Goal: Information Seeking & Learning: Learn about a topic

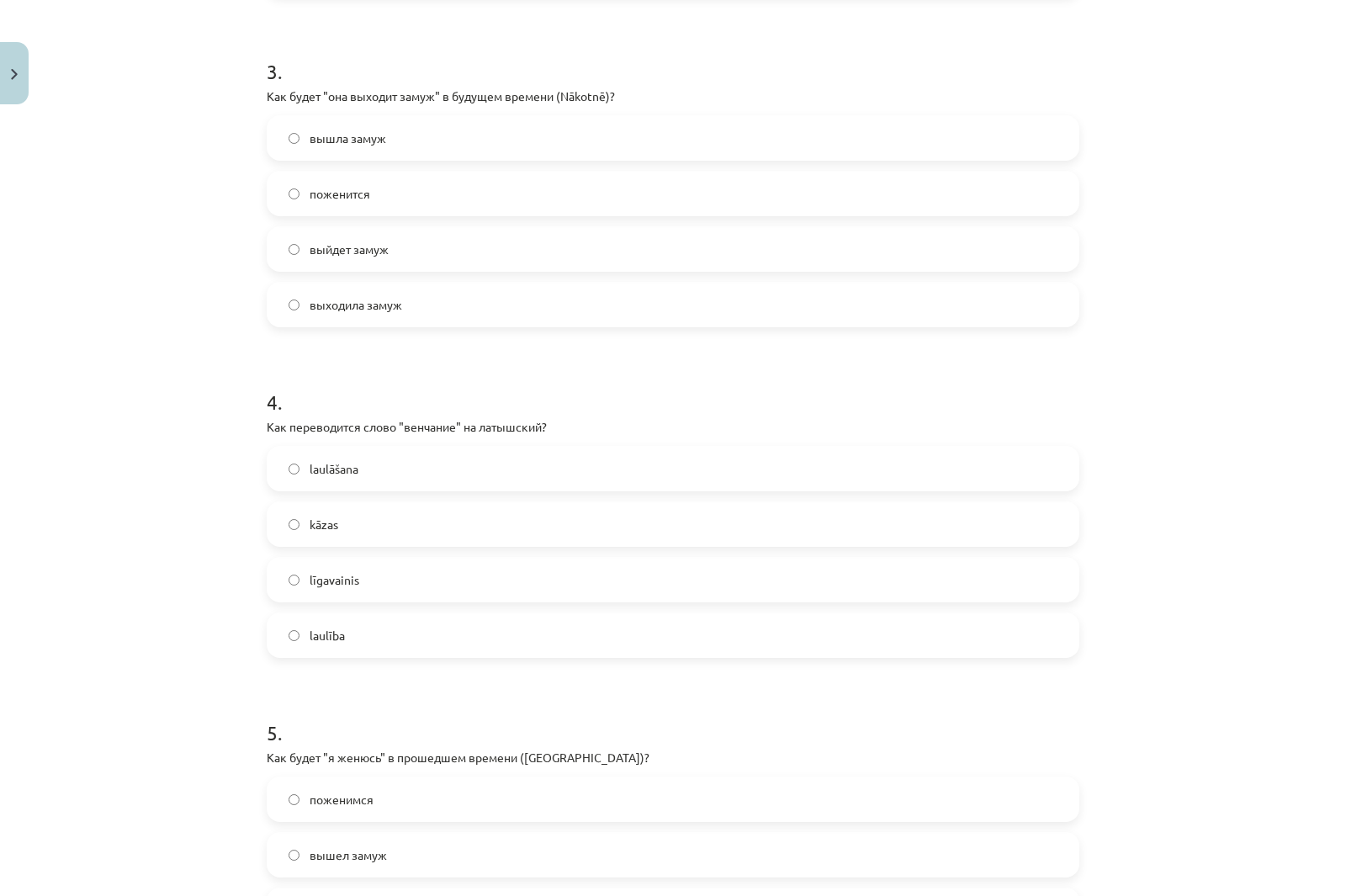
scroll to position [1220, 0]
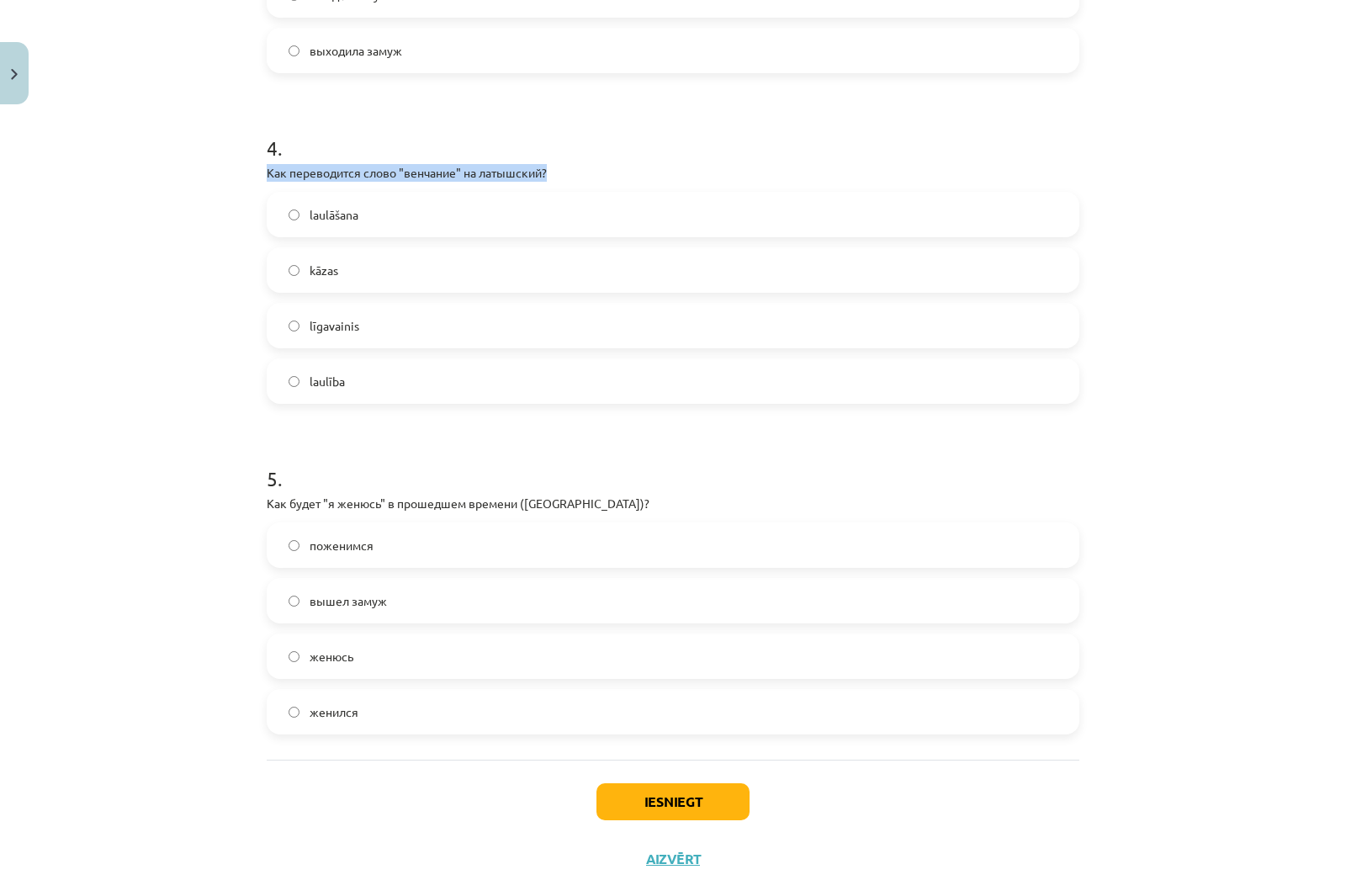
drag, startPoint x: 544, startPoint y: 176, endPoint x: 235, endPoint y: 164, distance: 309.2
click at [235, 164] on div "Mācību tēma: Krievu valodas b1 - 10. klases 2. ieskaites mācību materiāls #4 О …" at bounding box center [673, 448] width 1346 height 896
copy p "Как переводится слово "венчание" на латышский?"
click at [116, 174] on div "Mācību tēma: Krievu valodas b1 - 10. klases 2. ieskaites mācību materiāls #4 О …" at bounding box center [673, 448] width 1346 height 896
drag, startPoint x: 203, startPoint y: 131, endPoint x: 609, endPoint y: 373, distance: 472.7
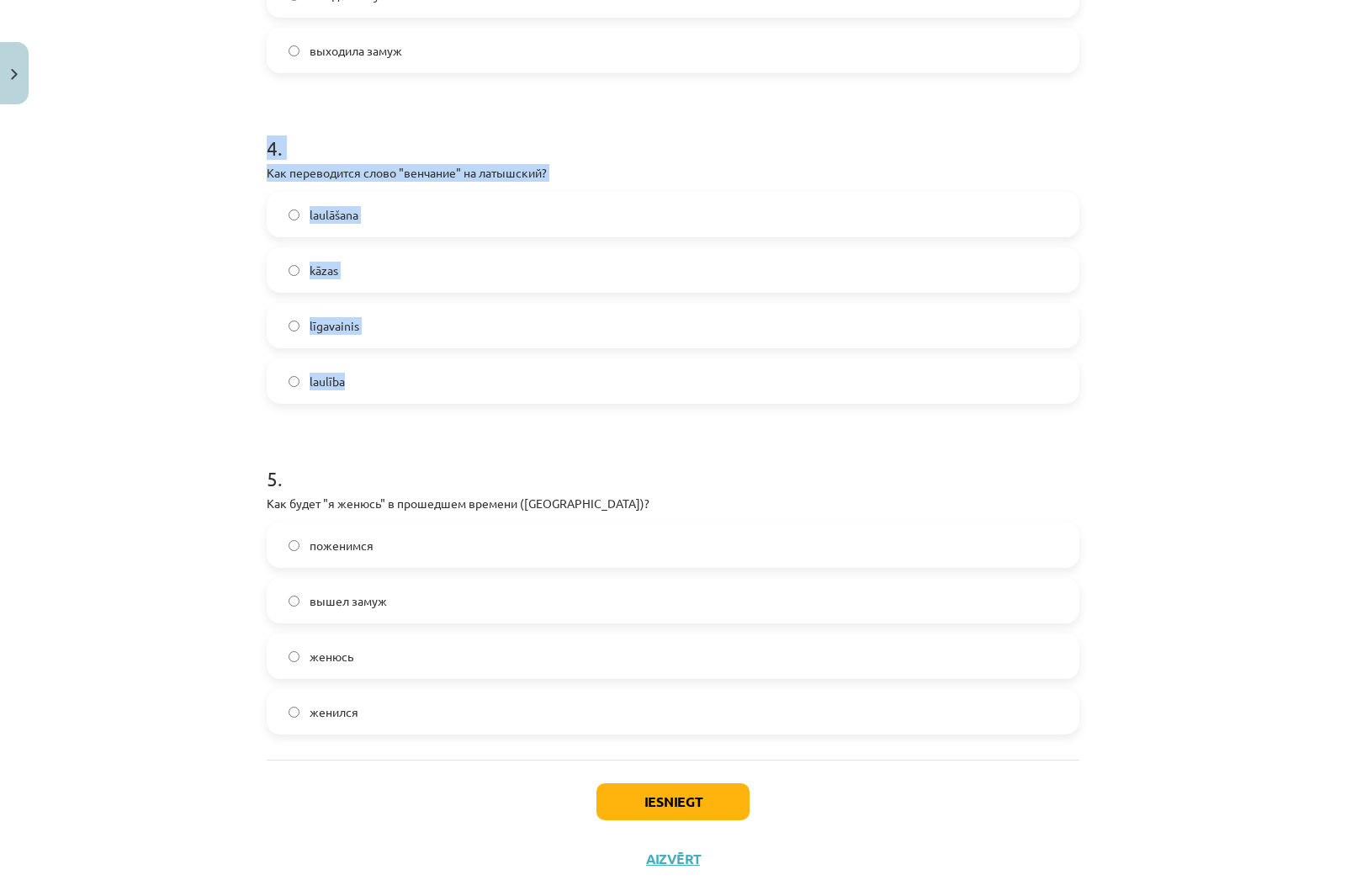
click at [609, 373] on div "Mācību tēma: Krievu valodas b1 - 10. klases 2. ieskaites mācību materiāls #4 О …" at bounding box center [673, 448] width 1346 height 896
copy div "4 . Как переводится слово "венчание" на латышский? laulāšana kāzas līgavainis l…"
drag, startPoint x: 156, startPoint y: 225, endPoint x: 295, endPoint y: 307, distance: 161.4
click at [158, 225] on div "Mācību tēma: Krievu valodas b1 - 10. klases 2. ieskaites mācību materiāls #4 О …" at bounding box center [673, 448] width 1346 height 896
click at [195, 250] on div "Mācību tēma: Krievu valodas b1 - 10. klases 2. ieskaites mācību materiāls #4 О …" at bounding box center [673, 448] width 1346 height 896
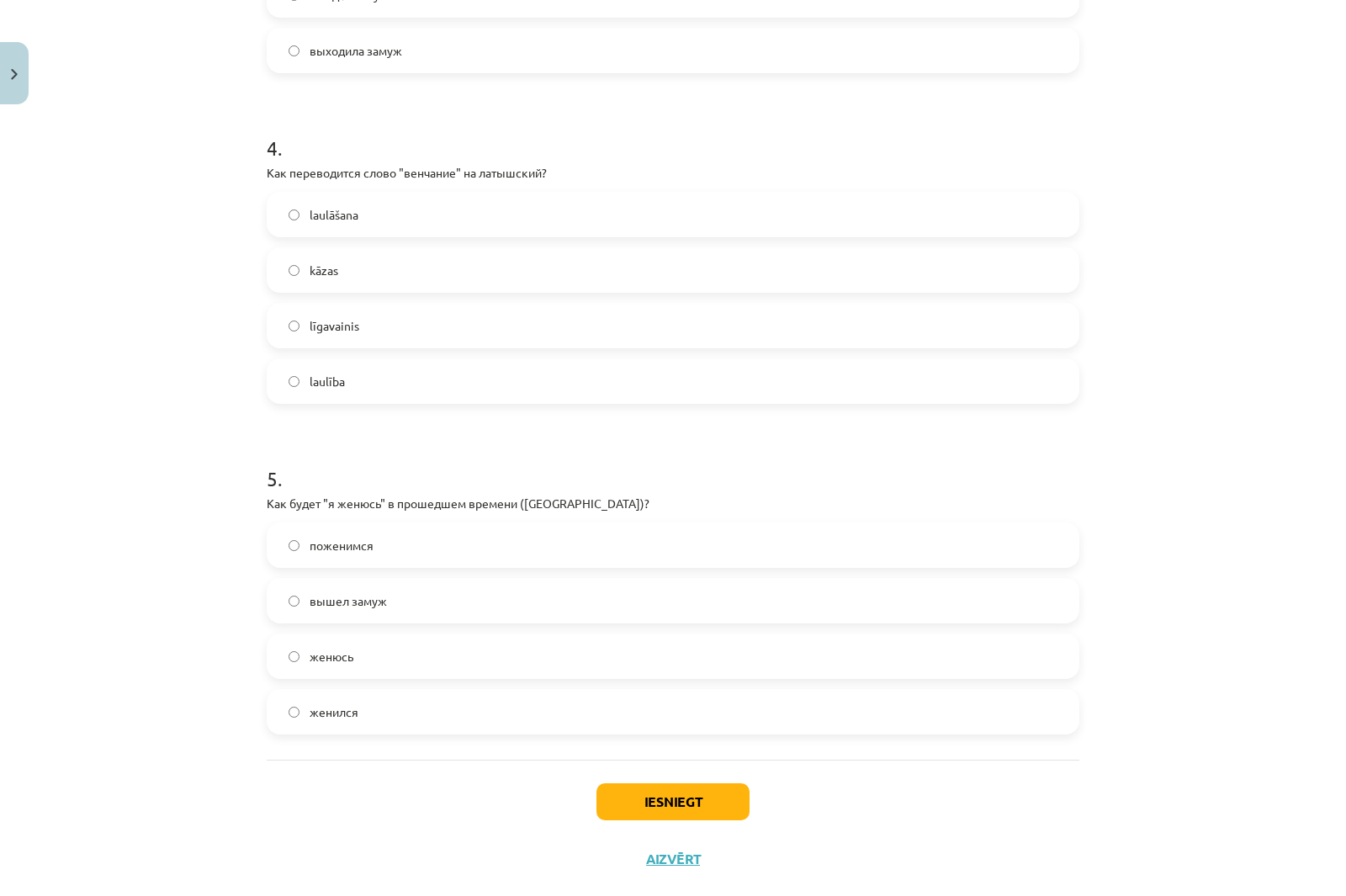
click at [328, 214] on span "laulāšana" at bounding box center [334, 215] width 49 height 18
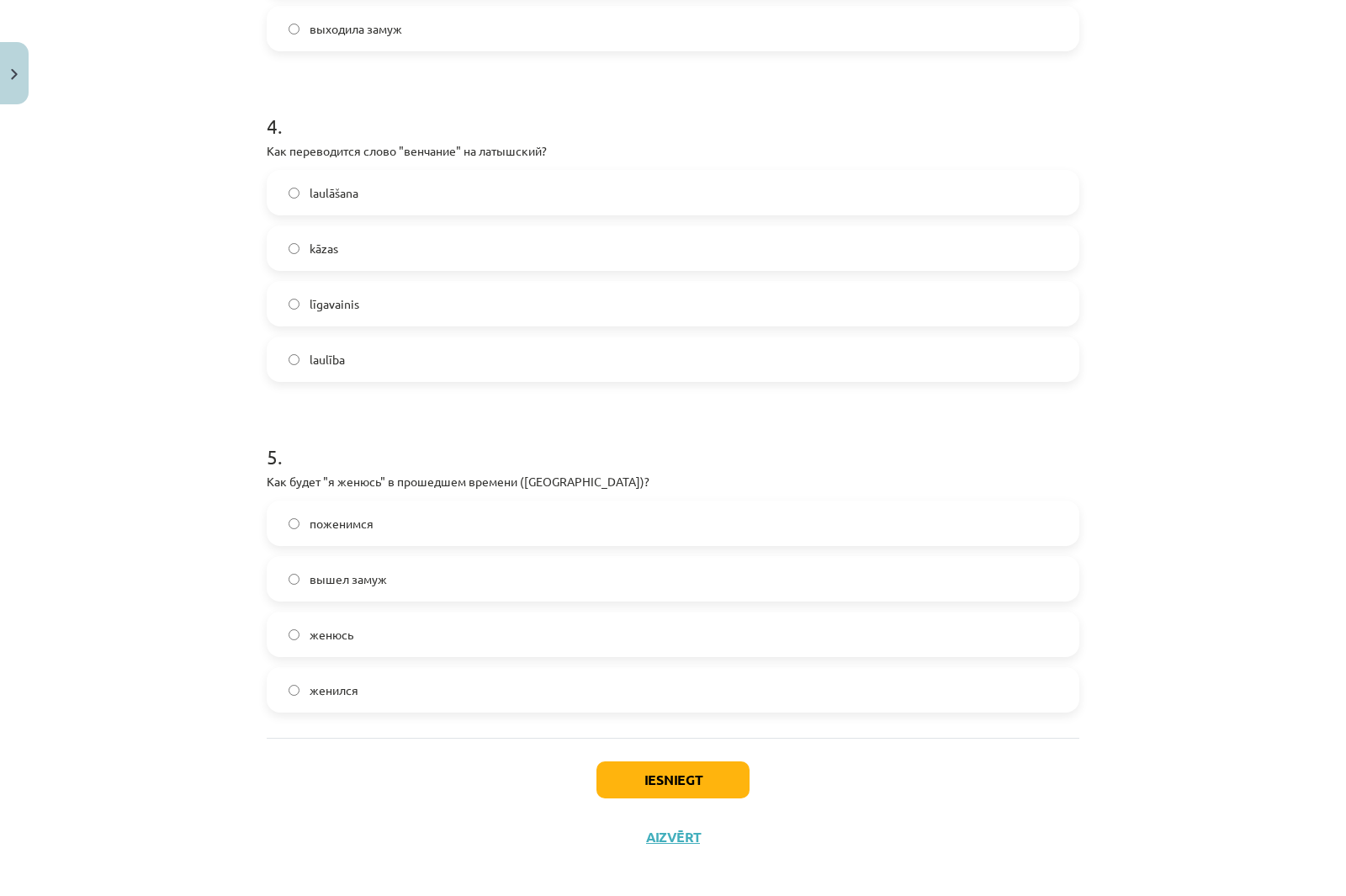
scroll to position [1254, 0]
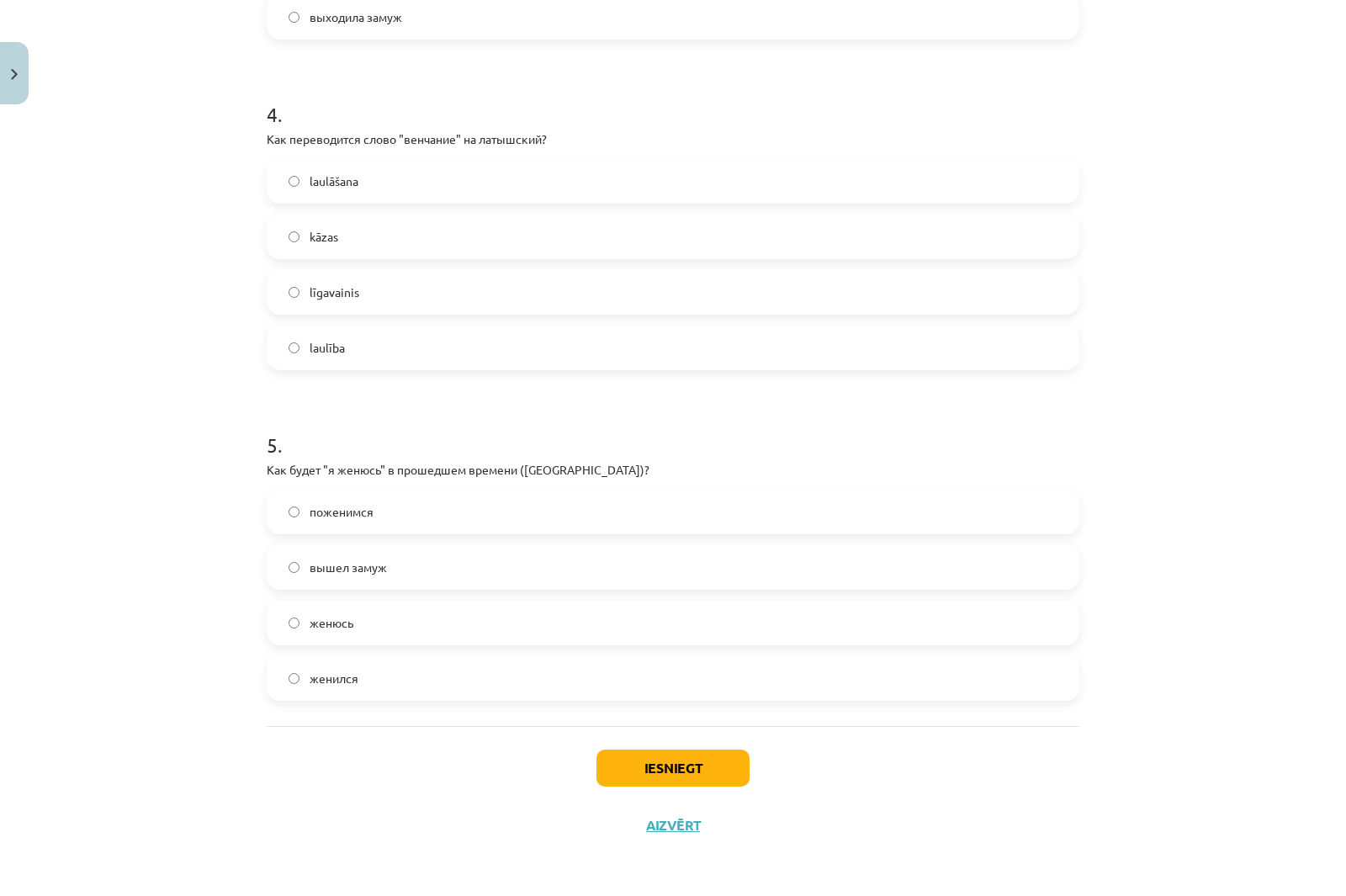
click at [371, 520] on label "поженимся" at bounding box center [673, 511] width 810 height 42
click at [345, 622] on span "женюсь" at bounding box center [331, 623] width 44 height 18
click at [350, 680] on span "женился" at bounding box center [334, 678] width 49 height 18
click at [639, 772] on button "Iesniegt" at bounding box center [673, 768] width 153 height 37
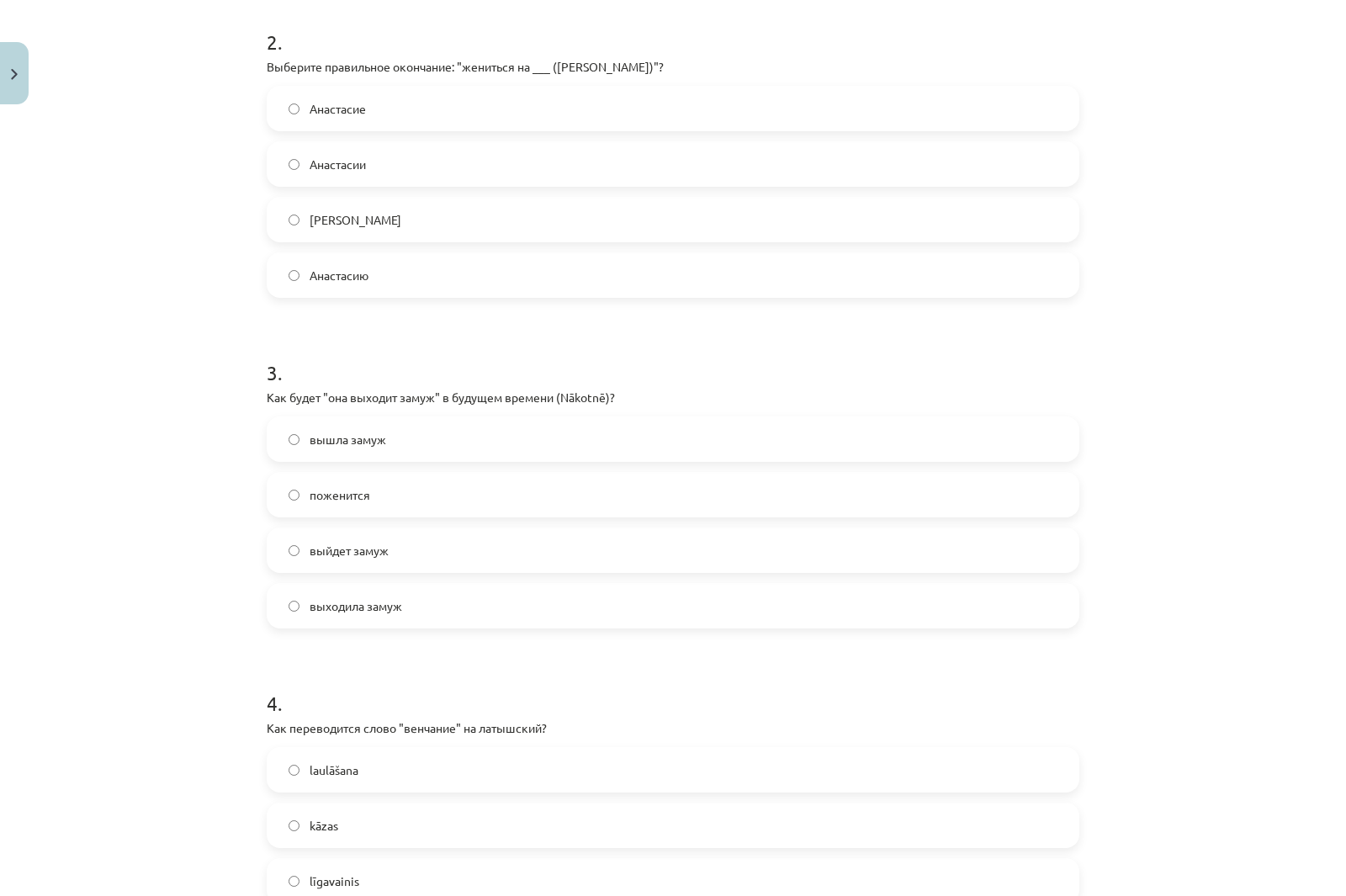
scroll to position [0, 0]
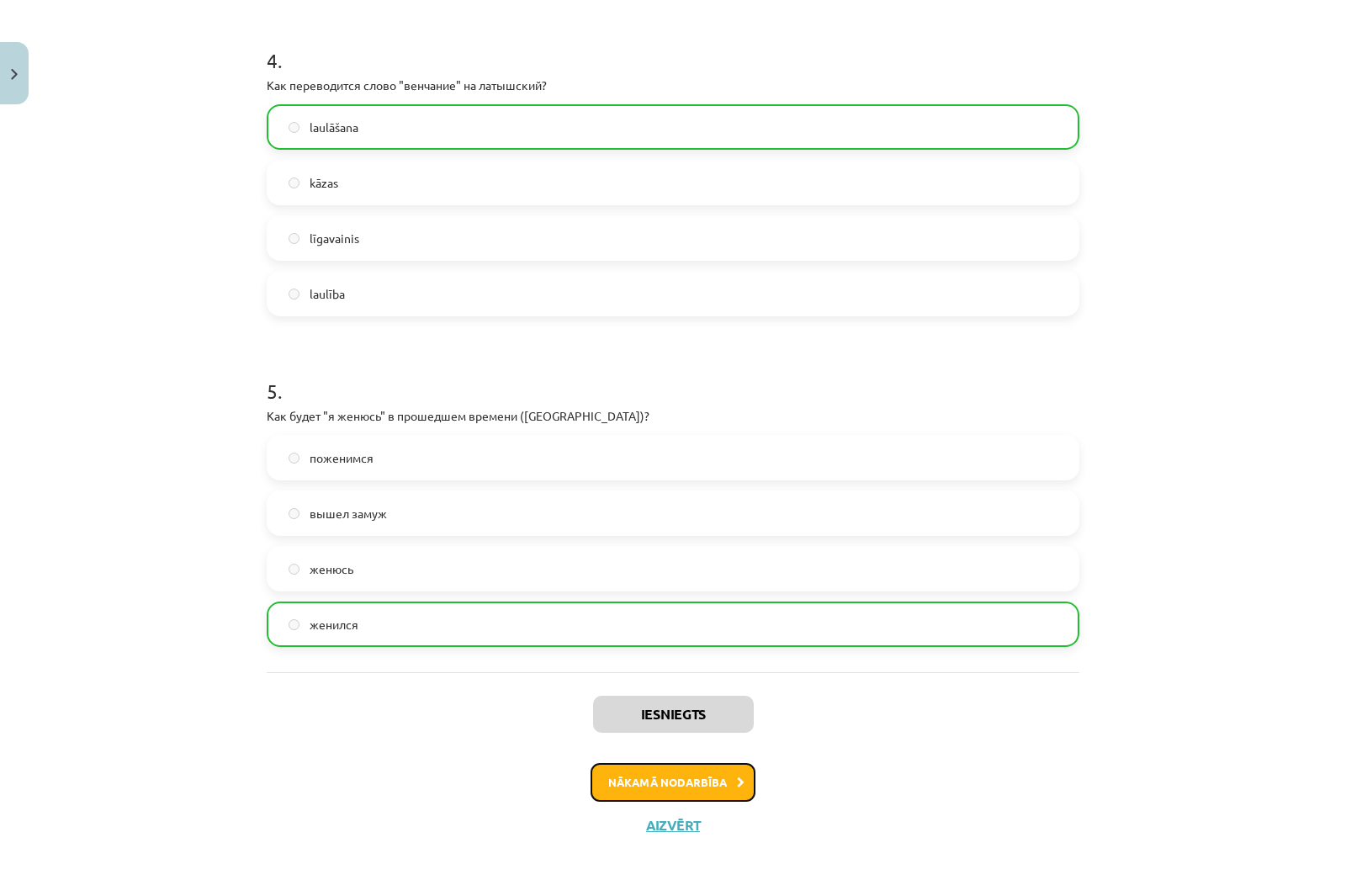
click at [659, 782] on button "Nākamā nodarbība" at bounding box center [673, 783] width 165 height 39
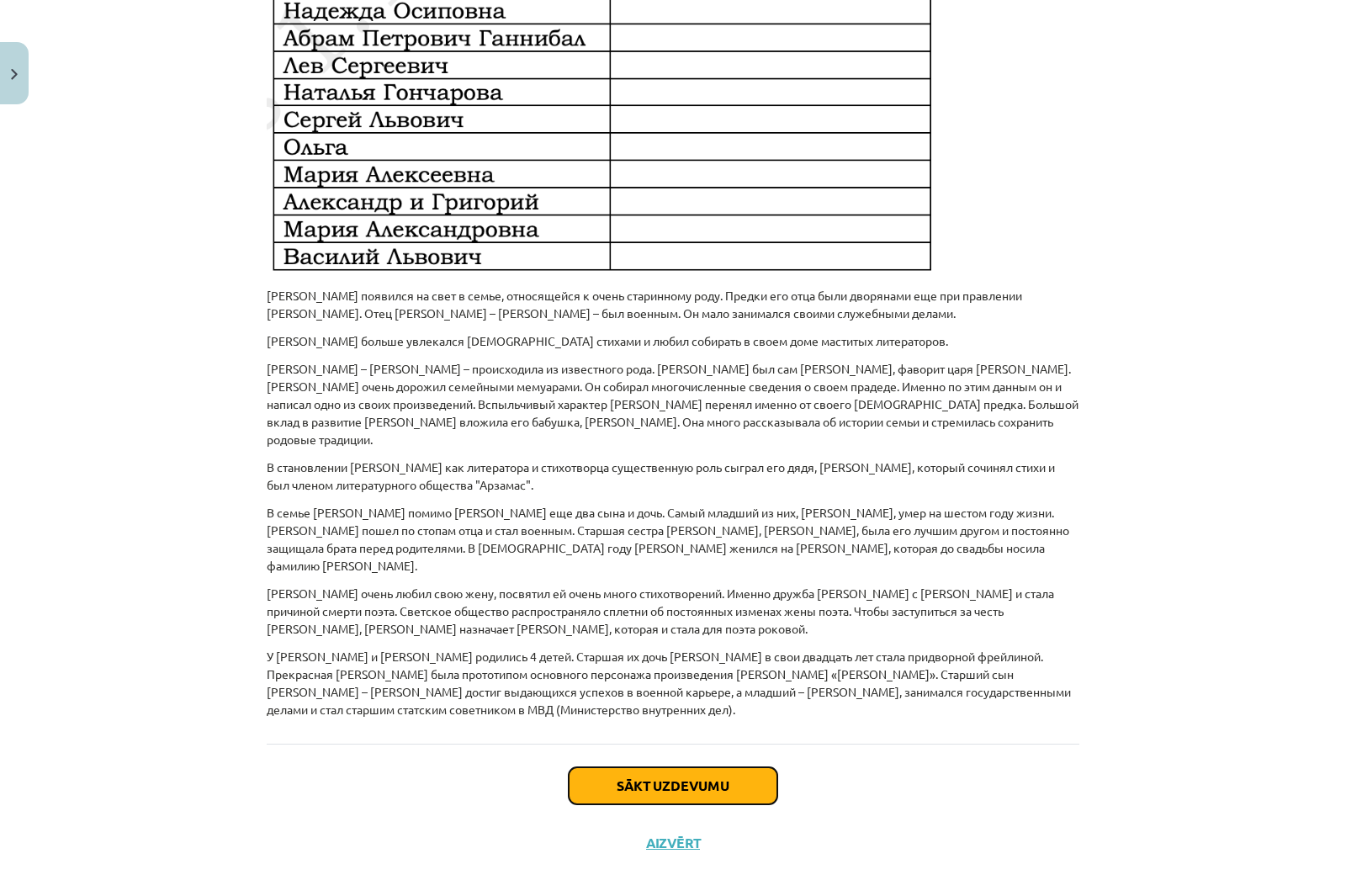
click at [714, 767] on button "Sākt uzdevumu" at bounding box center [673, 786] width 209 height 37
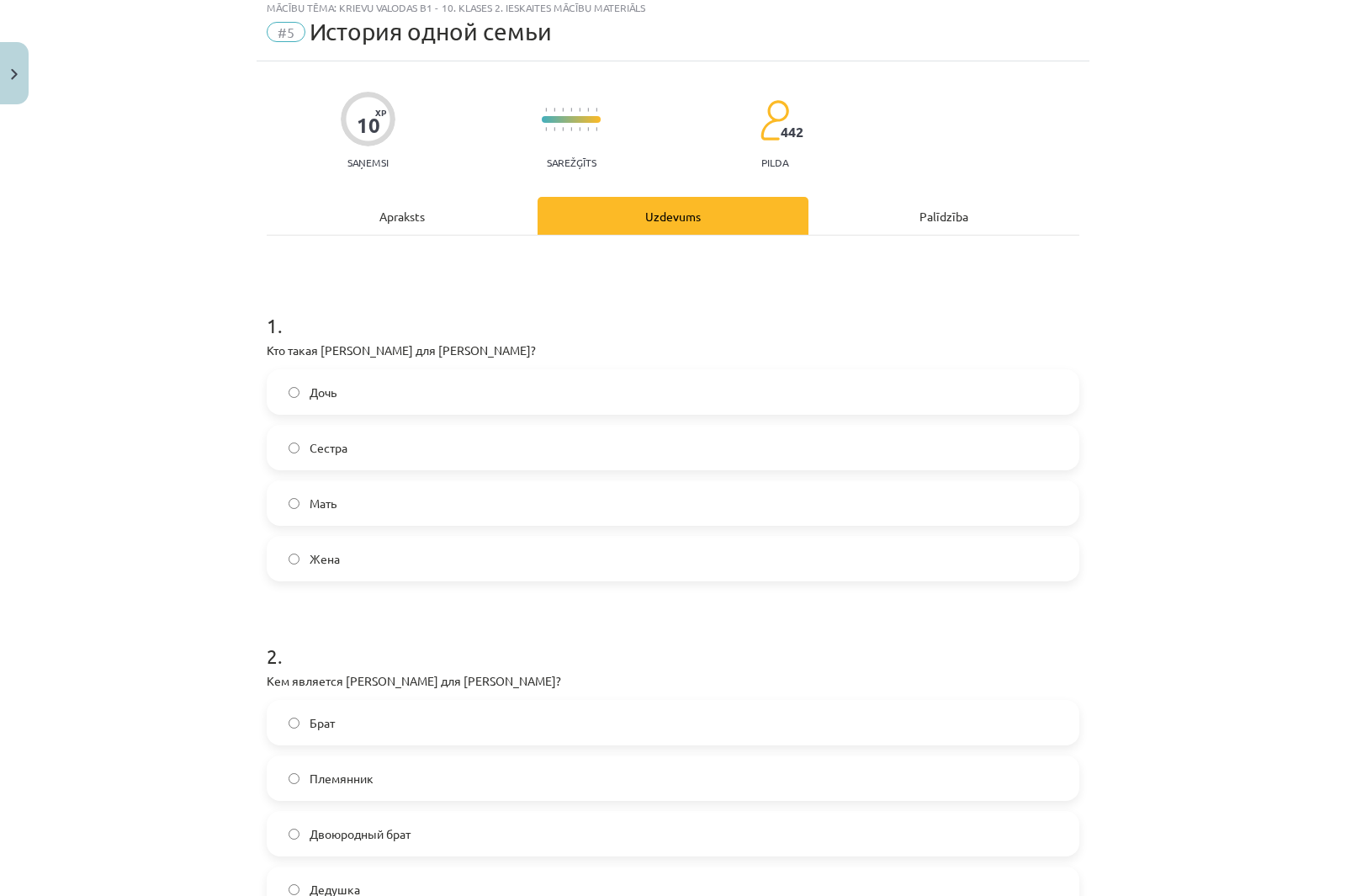
scroll to position [42, 0]
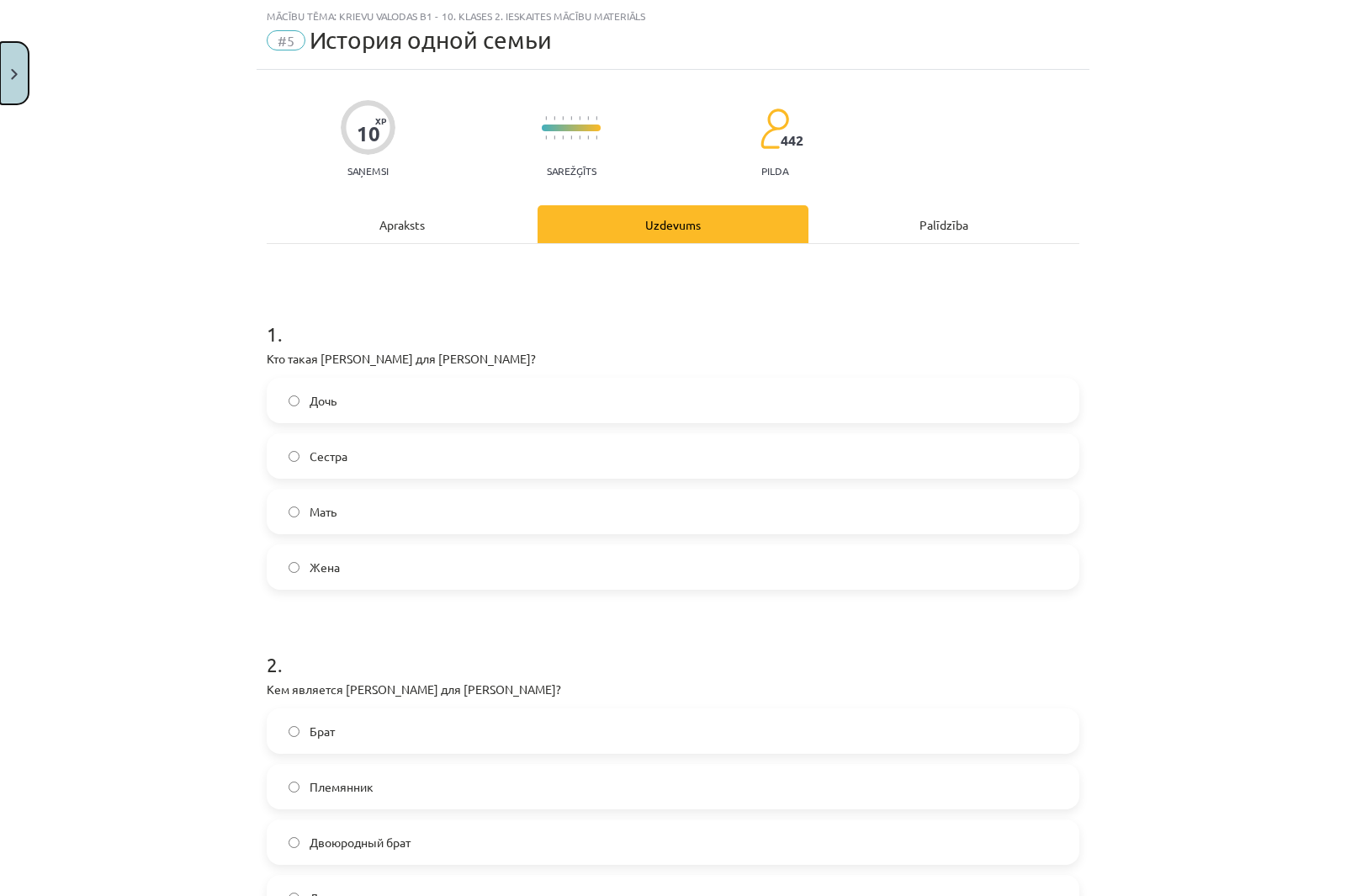
click at [14, 64] on button "Close" at bounding box center [14, 73] width 28 height 62
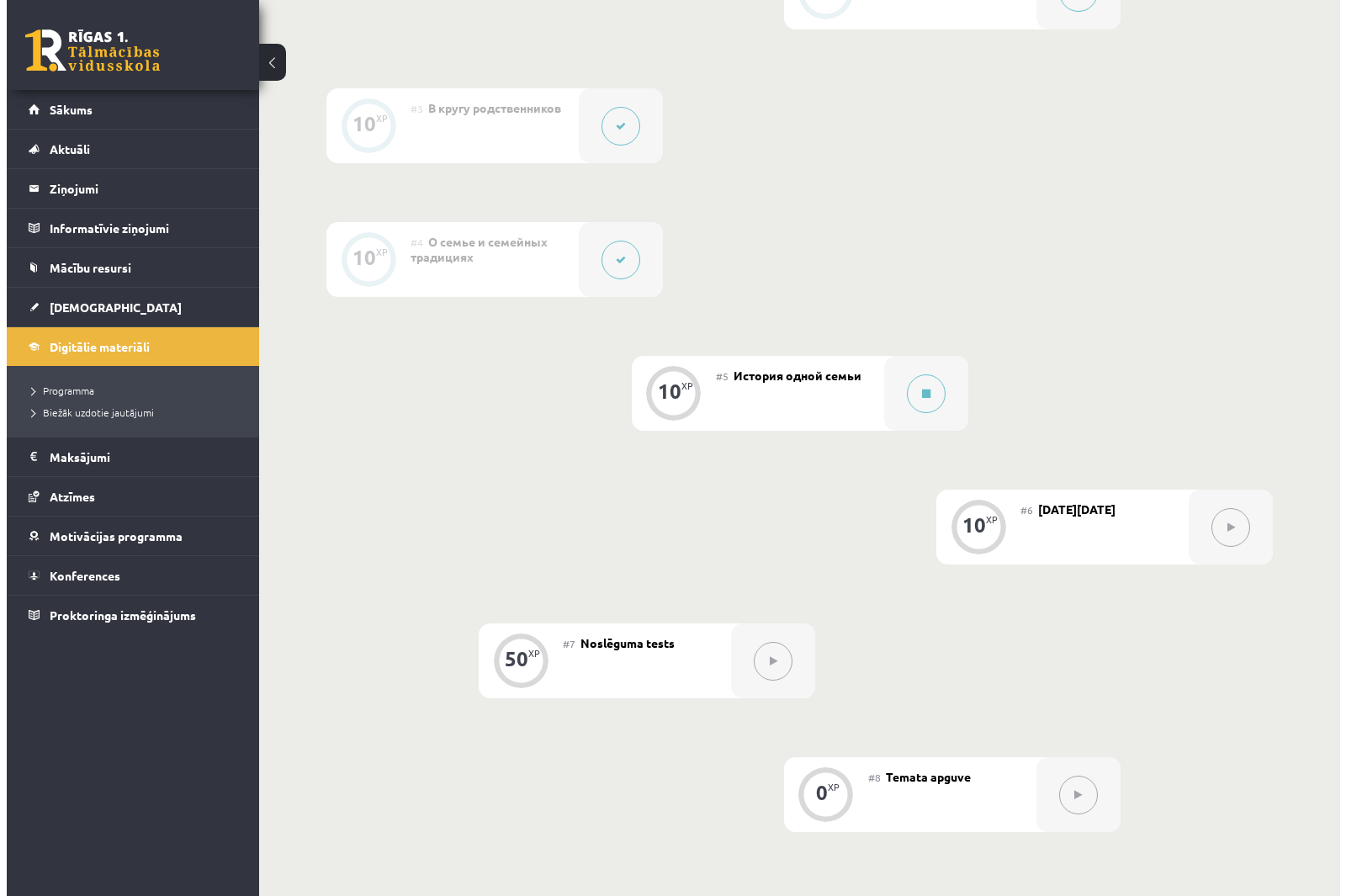
scroll to position [611, 0]
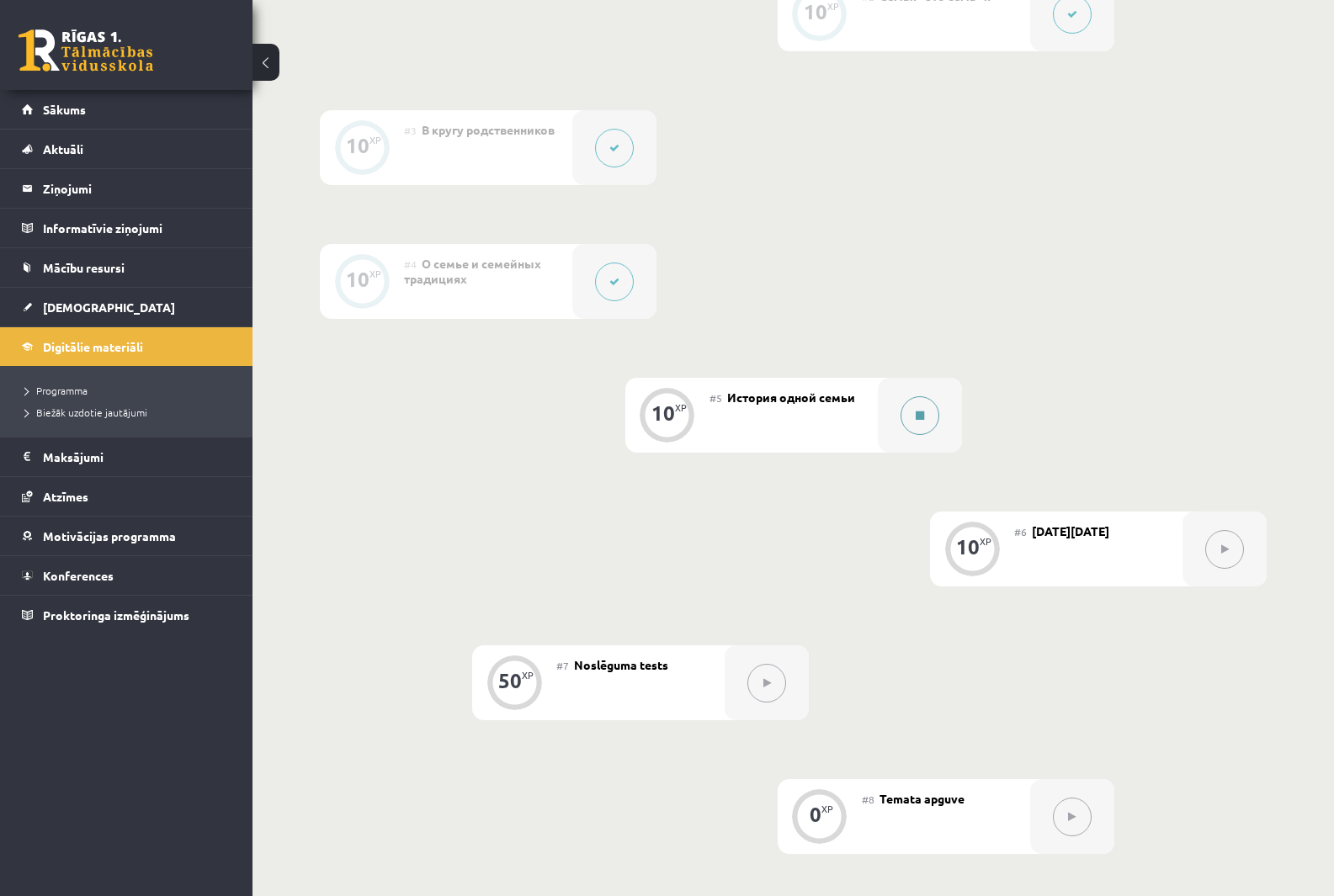
click at [913, 416] on button at bounding box center [920, 416] width 39 height 39
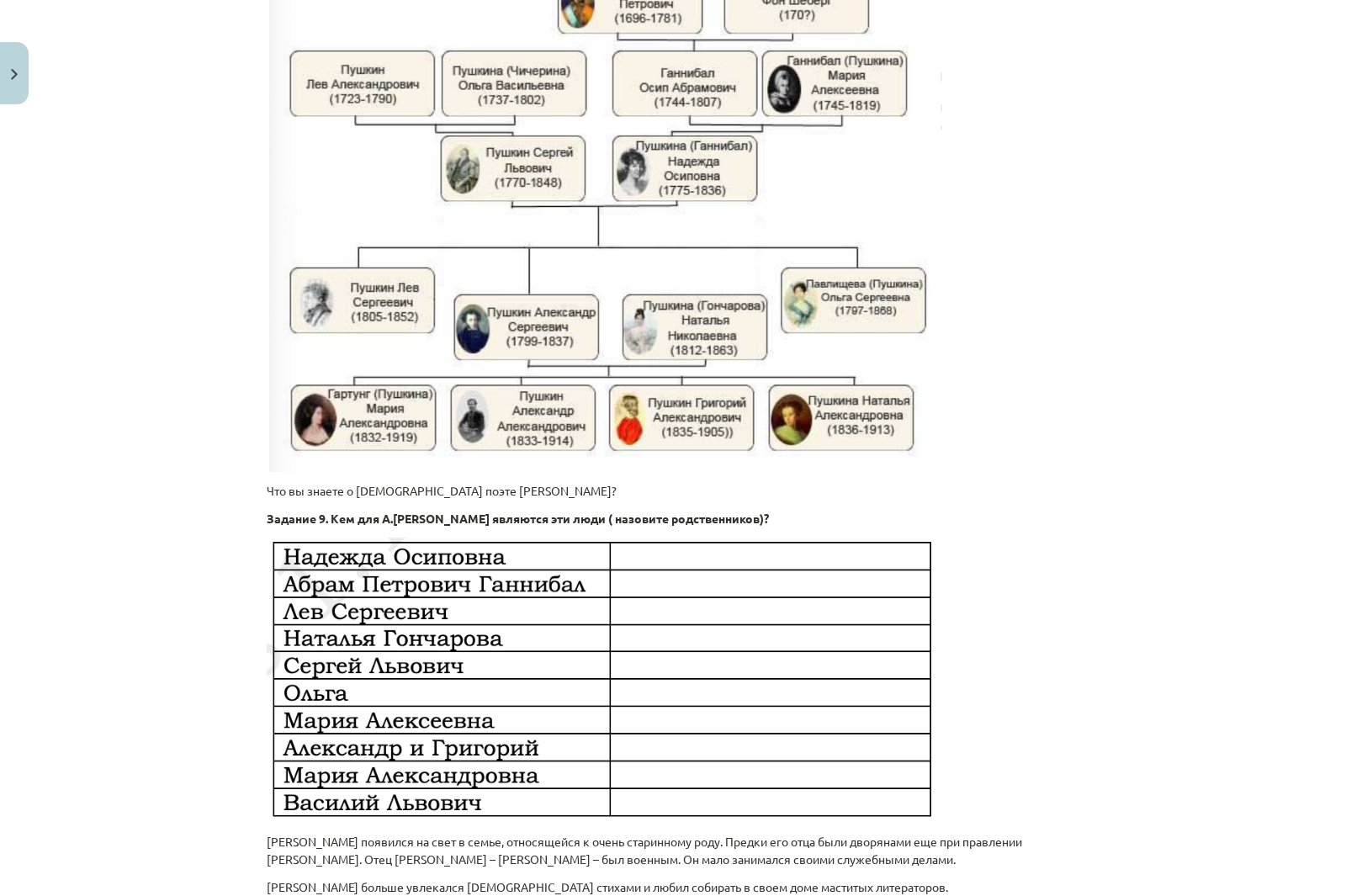
scroll to position [505, 0]
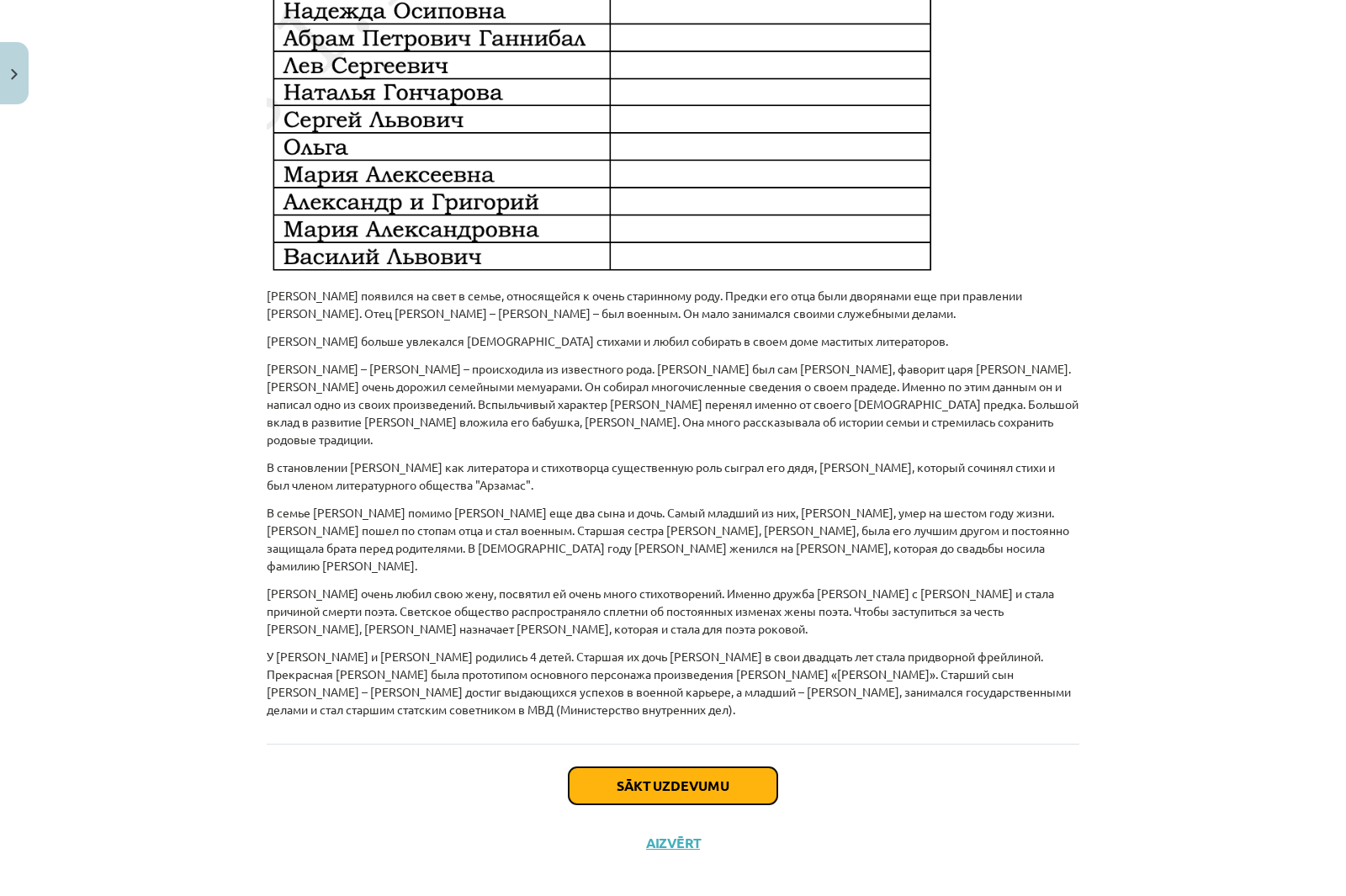
click at [735, 767] on button "Sākt uzdevumu" at bounding box center [673, 786] width 209 height 37
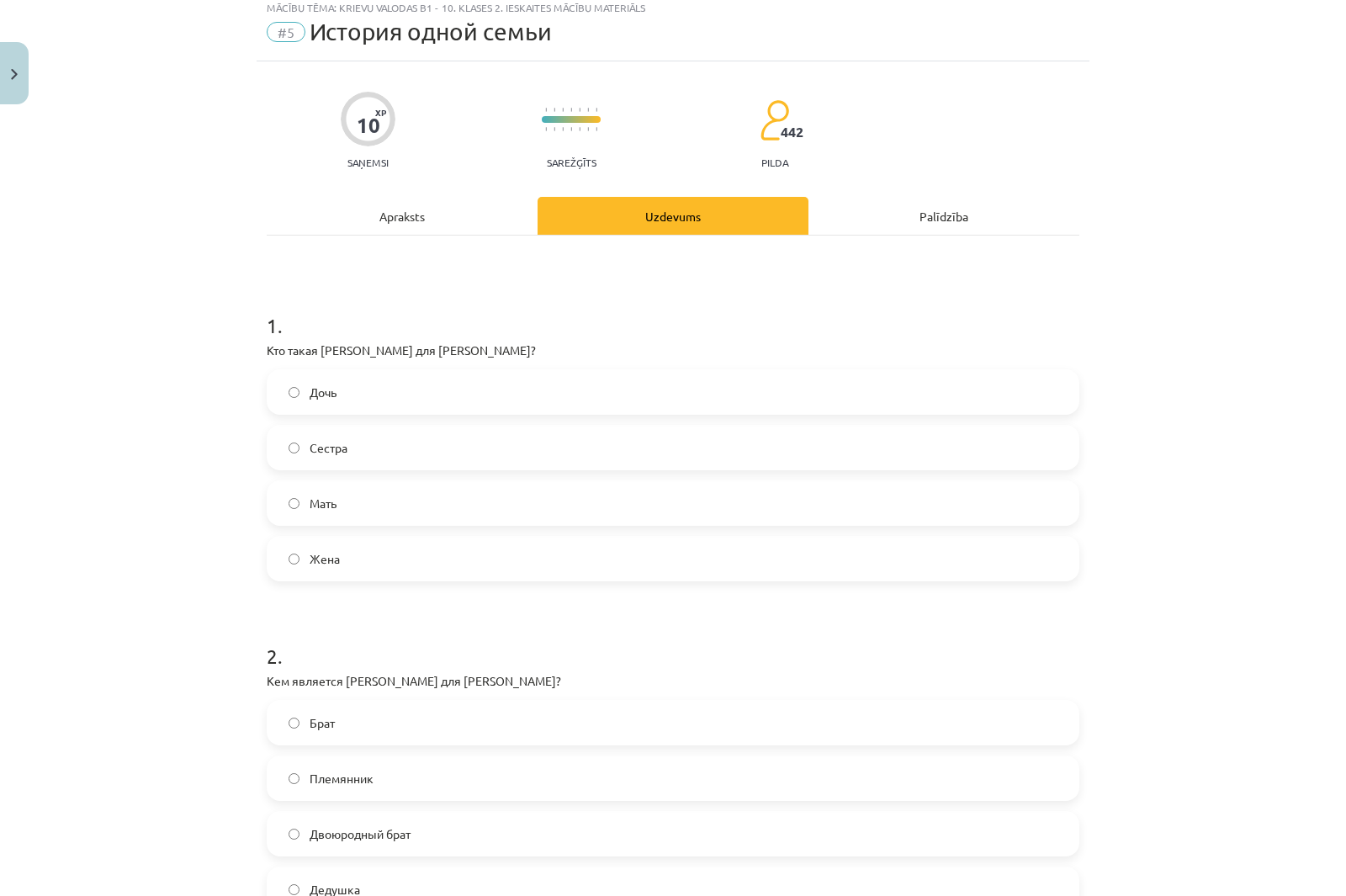
scroll to position [42, 0]
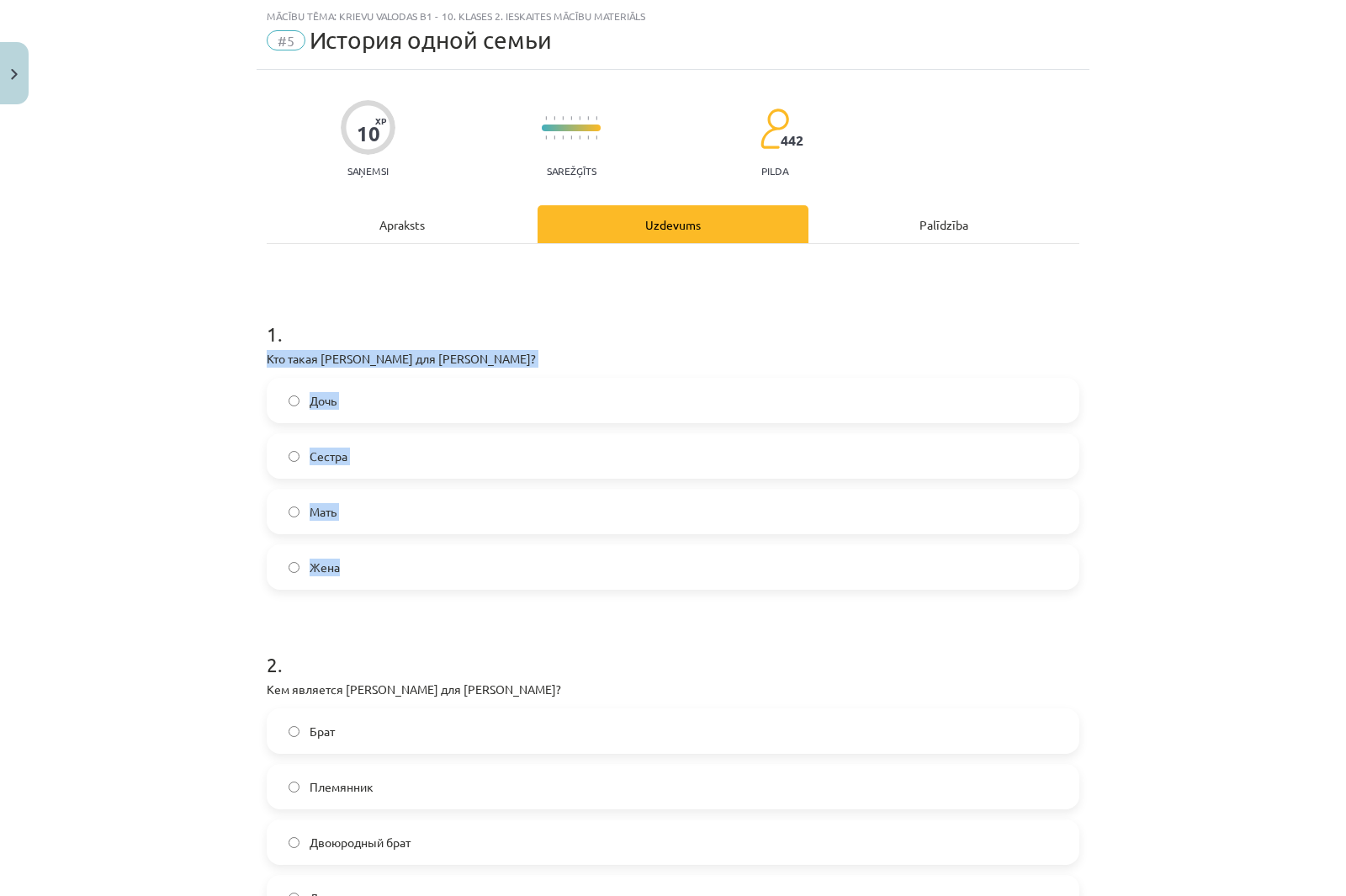
drag, startPoint x: 257, startPoint y: 355, endPoint x: 607, endPoint y: 575, distance: 413.4
copy div "Кто такая [PERSON_NAME] для [PERSON_NAME]? Дочь Сестра Мать Жена"
click at [126, 255] on div "Mācību tēma: Krievu valodas b1 - 10. klases 2. ieskaites mācību materiāls #5 Ис…" at bounding box center [673, 448] width 1346 height 896
click at [359, 567] on label "Жена" at bounding box center [673, 567] width 810 height 42
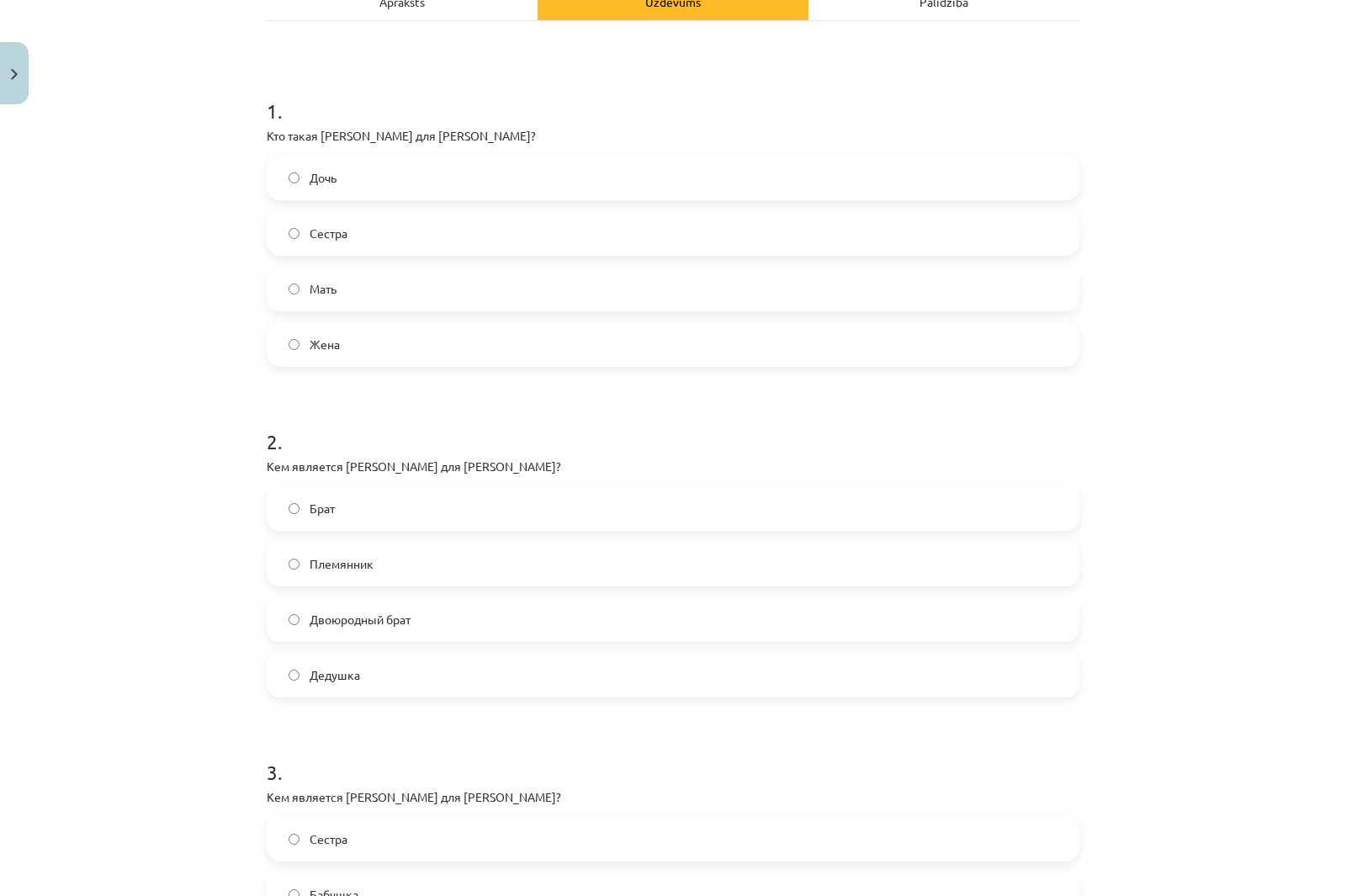
scroll to position [378, 0]
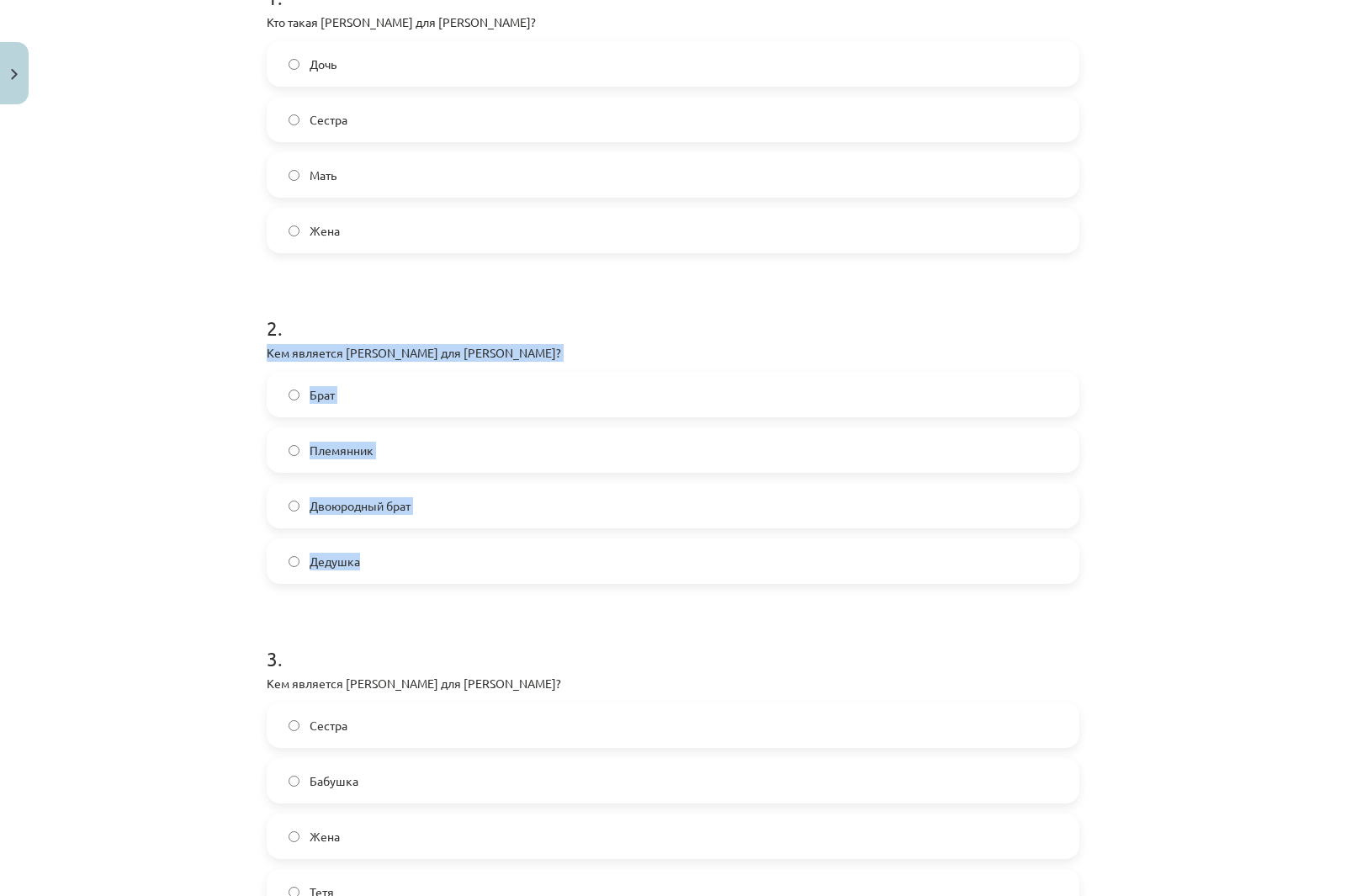
drag, startPoint x: 392, startPoint y: 395, endPoint x: 650, endPoint y: 560, distance: 306.2
click at [650, 560] on div "10 XP Saņemsi Sarežģīts 442 pilda Apraksts Uzdevums Palīdzība 1 . Кто такая [PE…" at bounding box center [673, 732] width 833 height 1996
copy div "Кем является [PERSON_NAME] для [PERSON_NAME]? Брат Племянник Двоюродный брат [P…"
